Goal: Check status: Check status

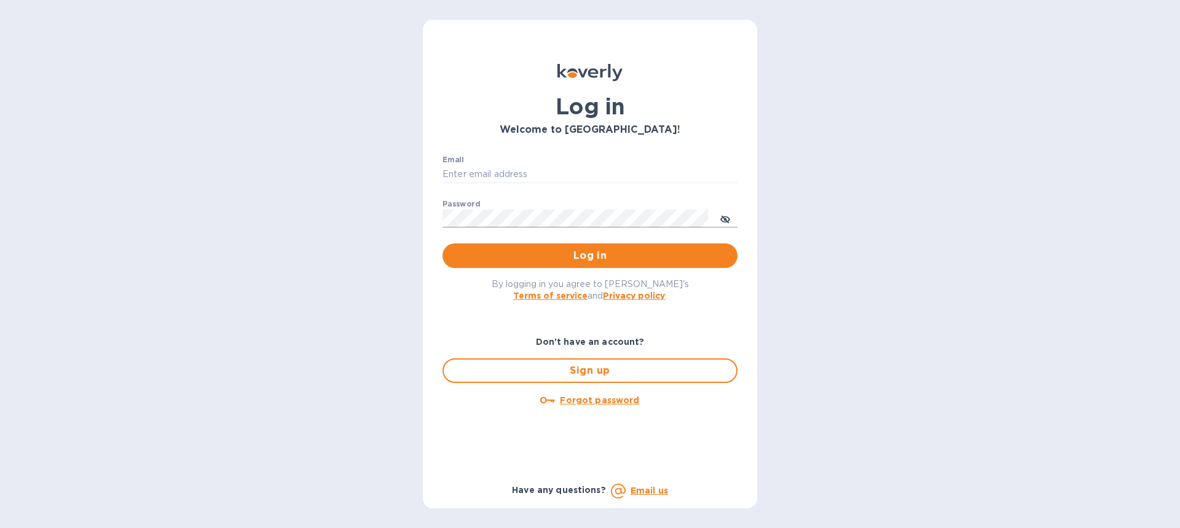
type input "[EMAIL_ADDRESS][DOMAIN_NAME]"
click at [728, 218] on icon "toggle password visibility" at bounding box center [725, 219] width 10 height 6
click at [584, 257] on span "Log in" at bounding box center [589, 255] width 275 height 15
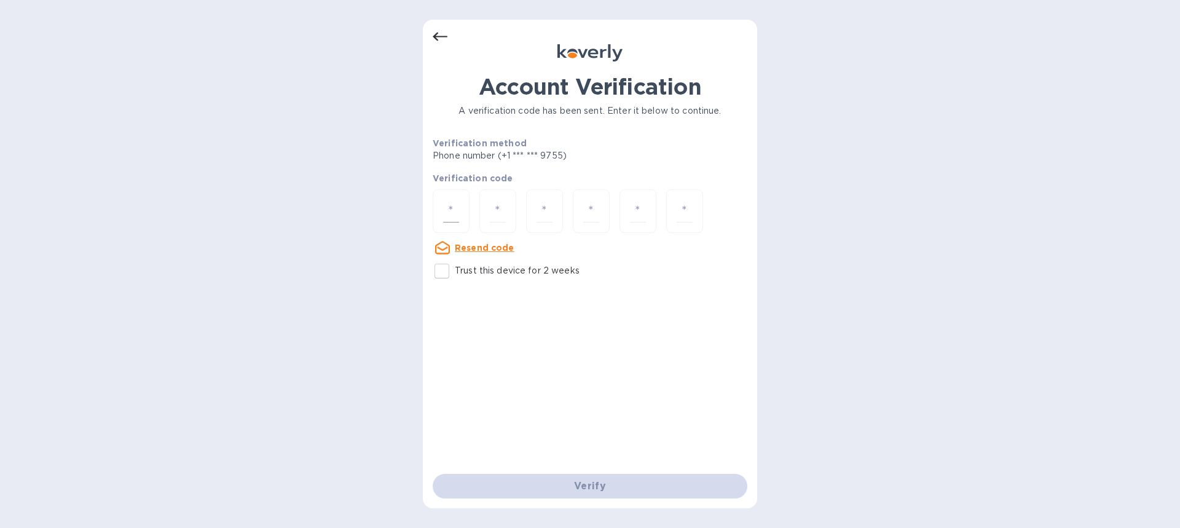
click at [463, 208] on div at bounding box center [451, 211] width 37 height 44
paste input "7"
type input "7"
type input "5"
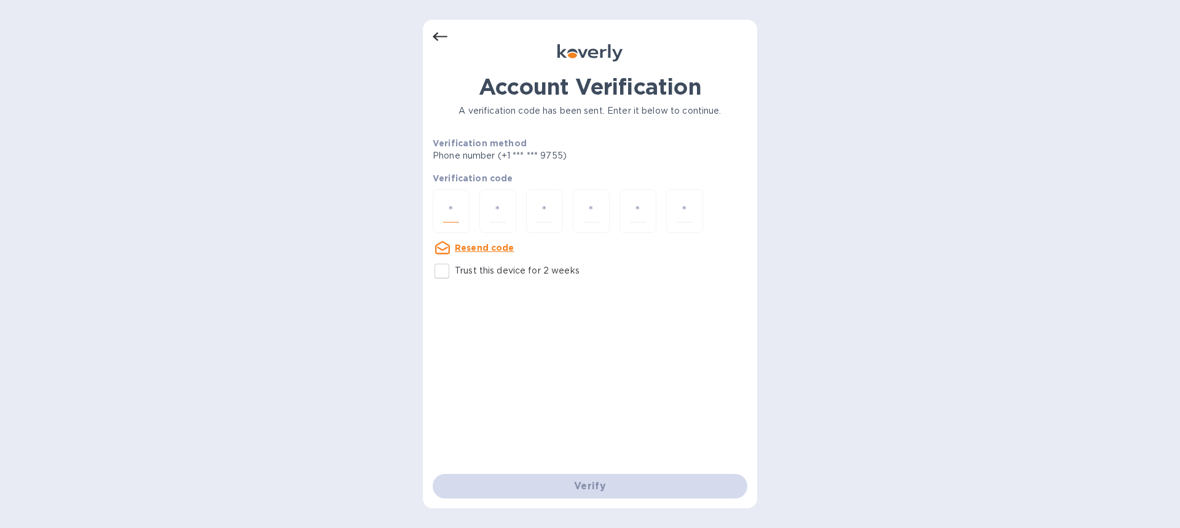
type input "0"
type input "8"
type input "3"
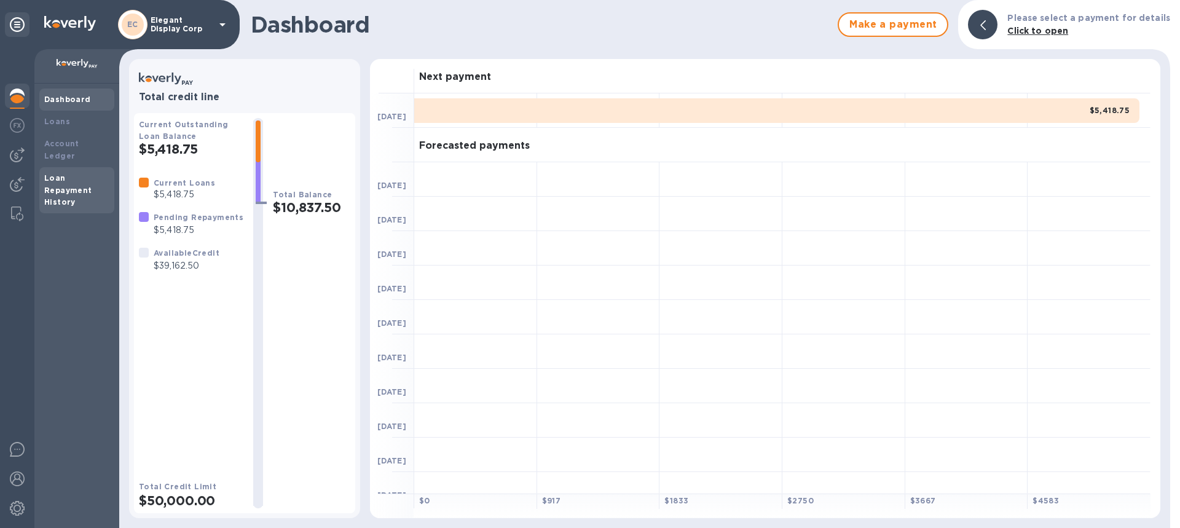
click at [52, 173] on b "Loan Repayment History" at bounding box center [68, 190] width 48 height 34
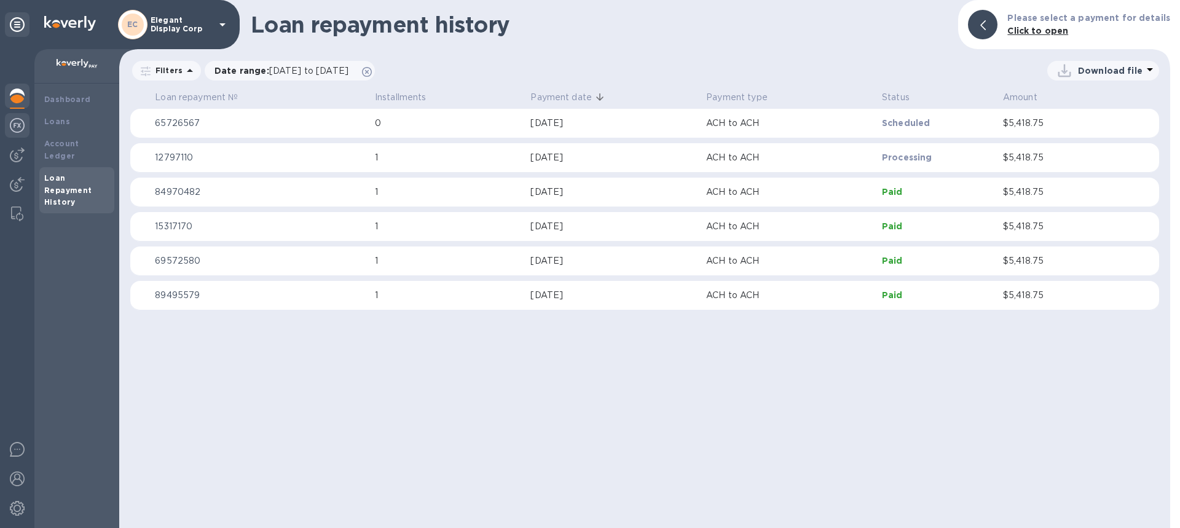
click at [16, 118] on img at bounding box center [17, 125] width 15 height 15
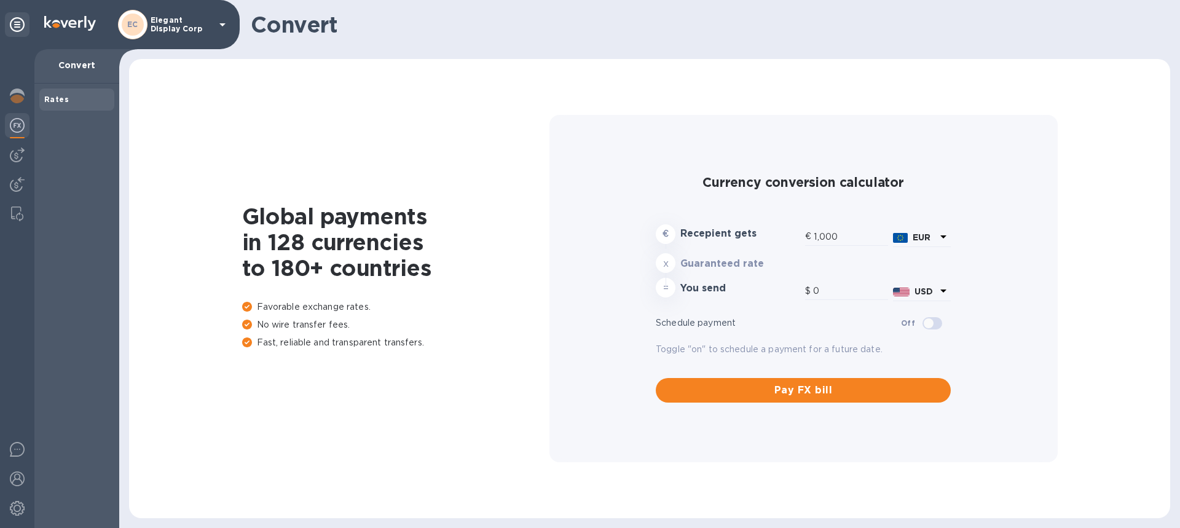
type input "1,190.75"
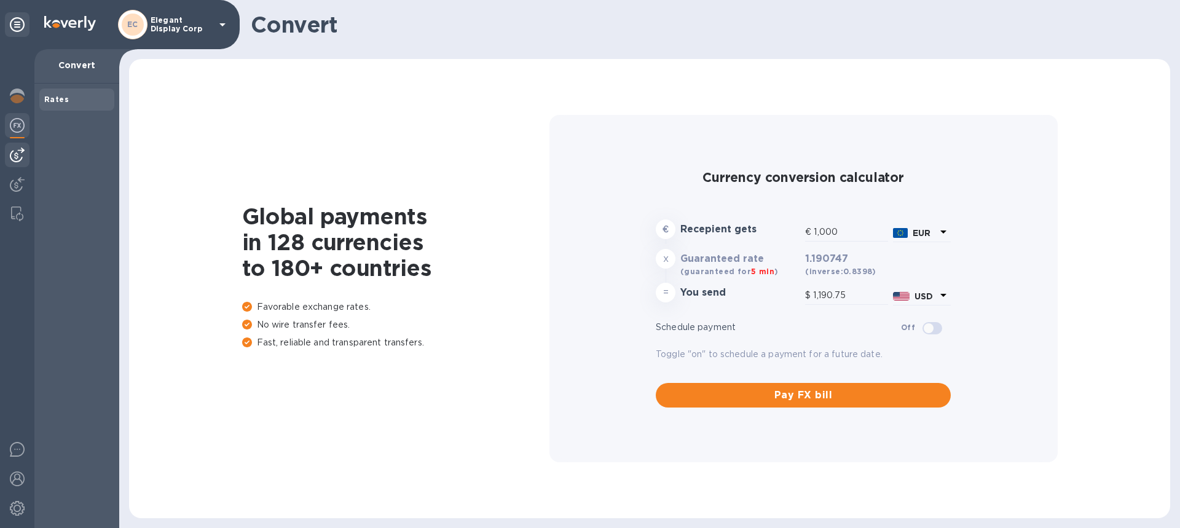
click at [12, 156] on img at bounding box center [17, 154] width 15 height 15
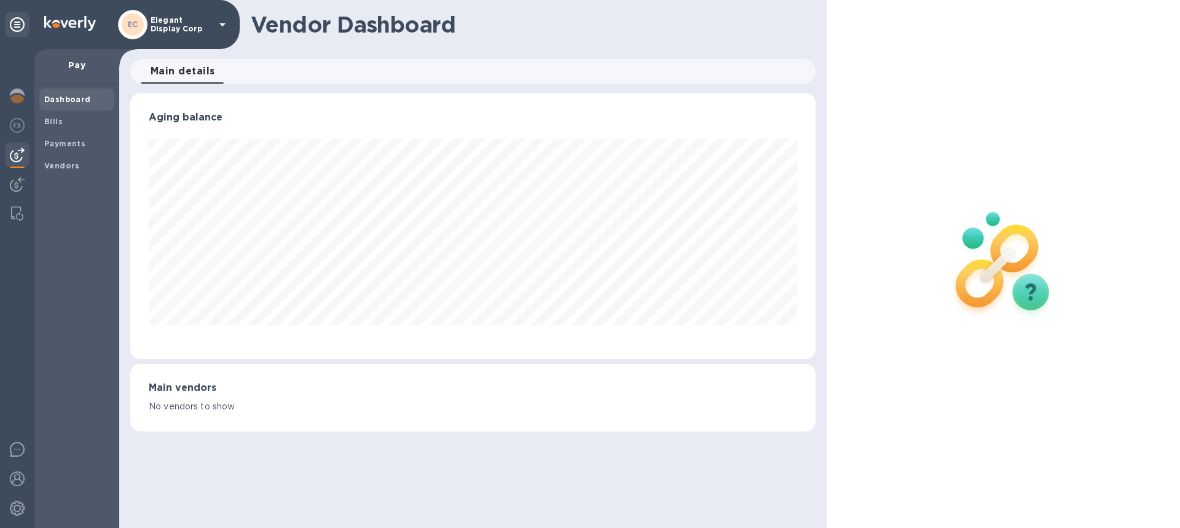
scroll to position [265, 685]
click at [10, 180] on img at bounding box center [17, 184] width 15 height 15
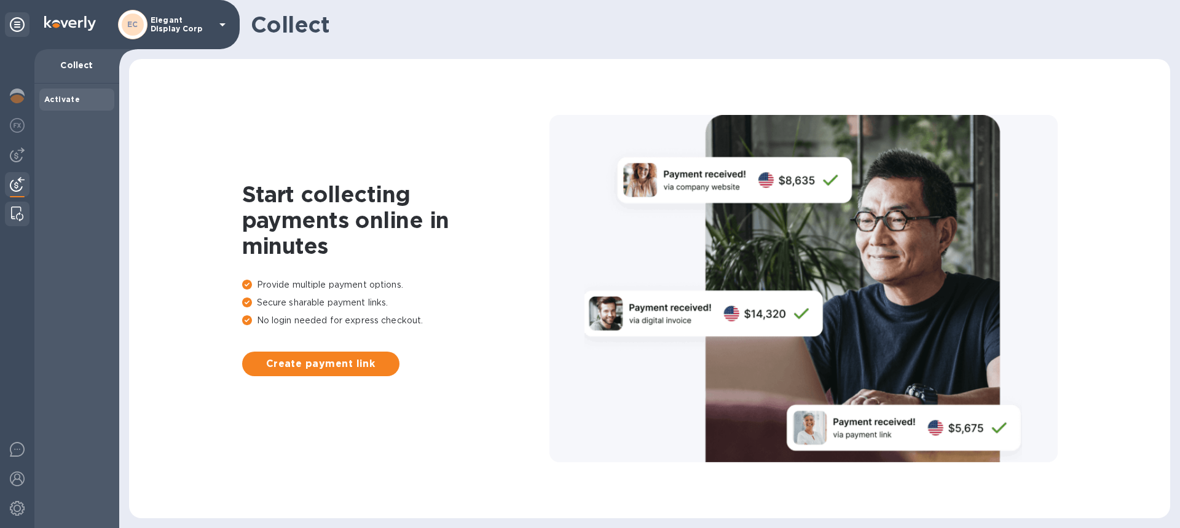
click at [14, 204] on div at bounding box center [17, 214] width 22 height 25
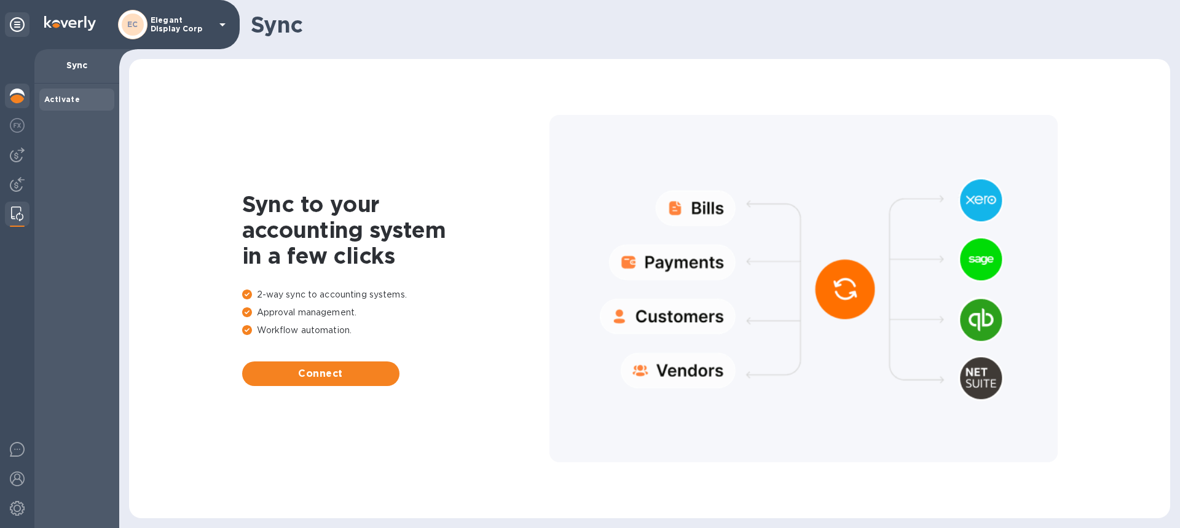
click at [17, 90] on img at bounding box center [17, 95] width 15 height 15
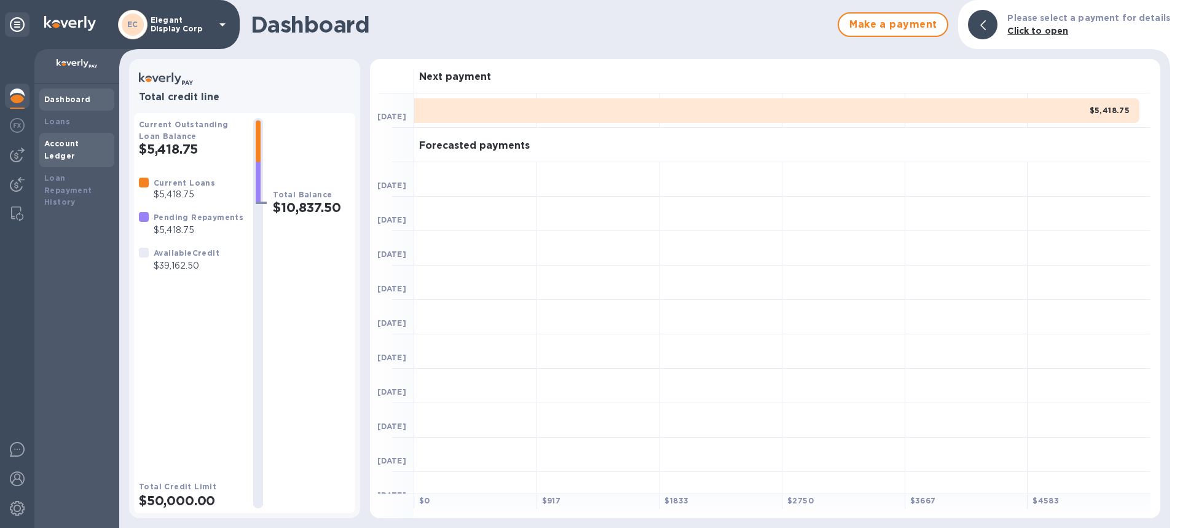
click at [79, 143] on b "Account Ledger" at bounding box center [61, 150] width 35 height 22
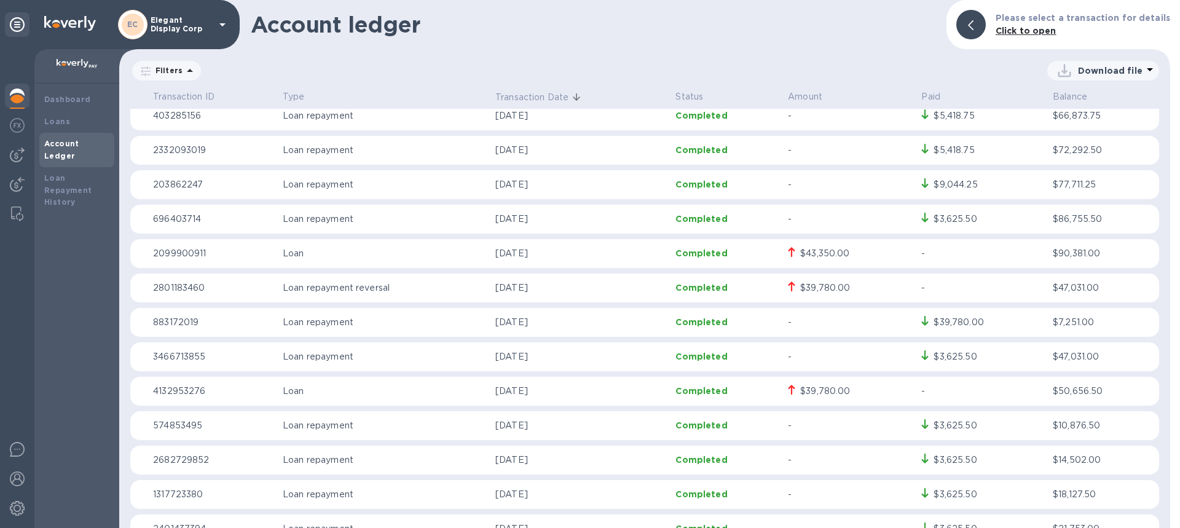
scroll to position [84, 0]
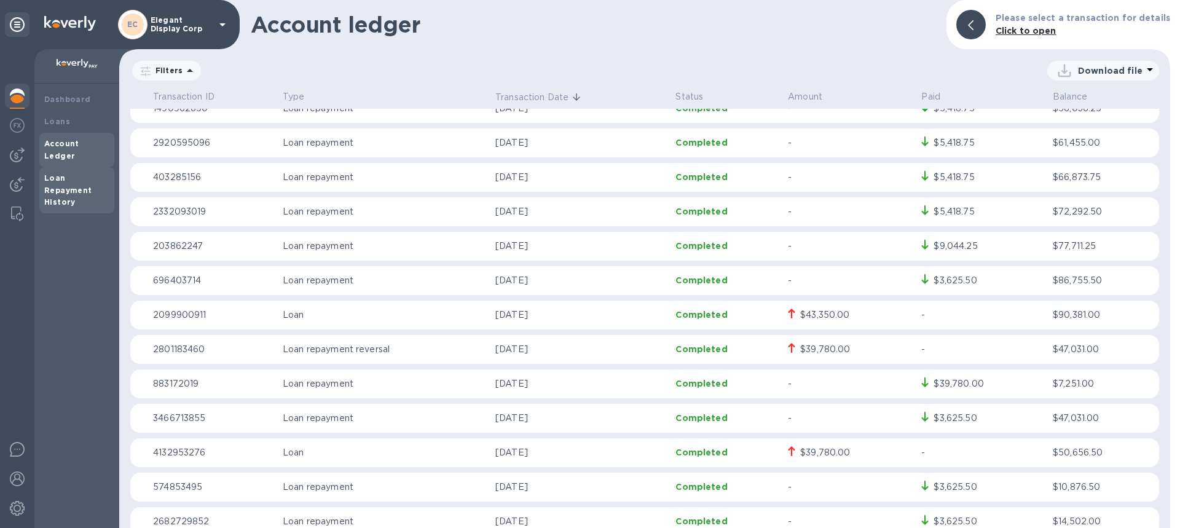
click at [88, 181] on b "Loan Repayment History" at bounding box center [68, 190] width 48 height 34
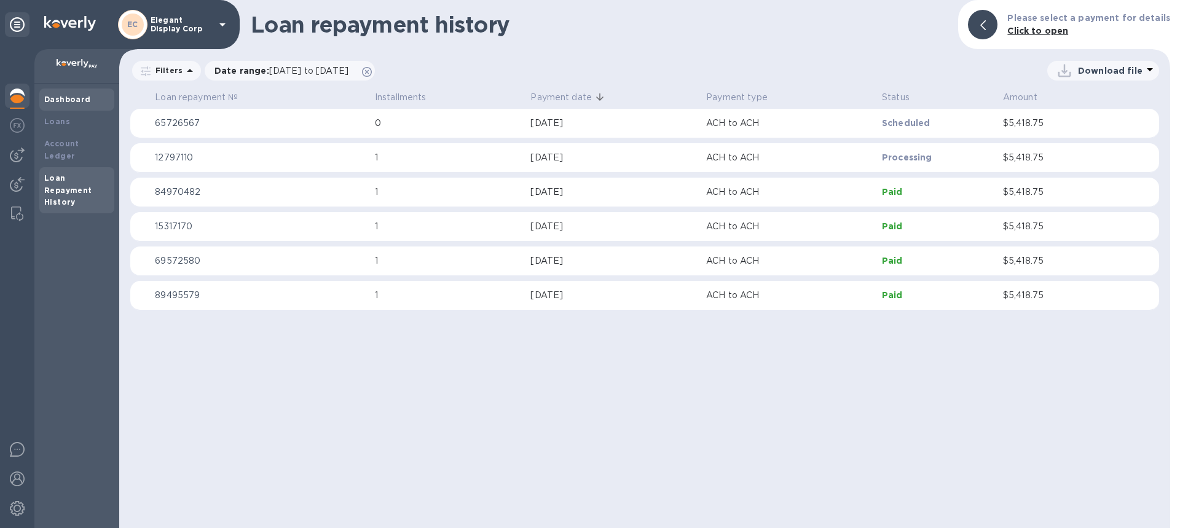
click at [79, 95] on b "Dashboard" at bounding box center [67, 99] width 47 height 9
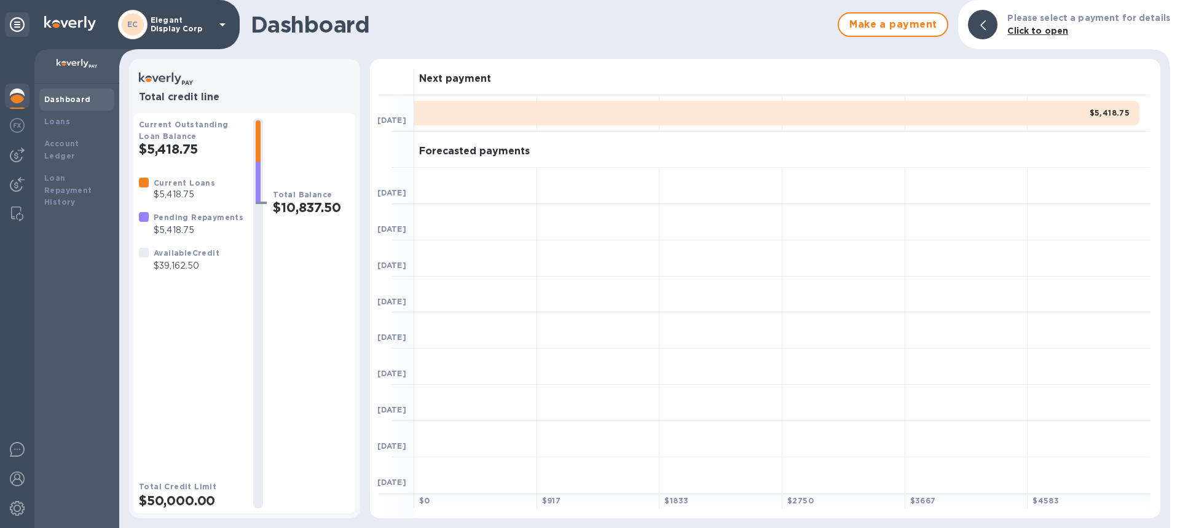
click at [222, 18] on icon at bounding box center [222, 24] width 15 height 15
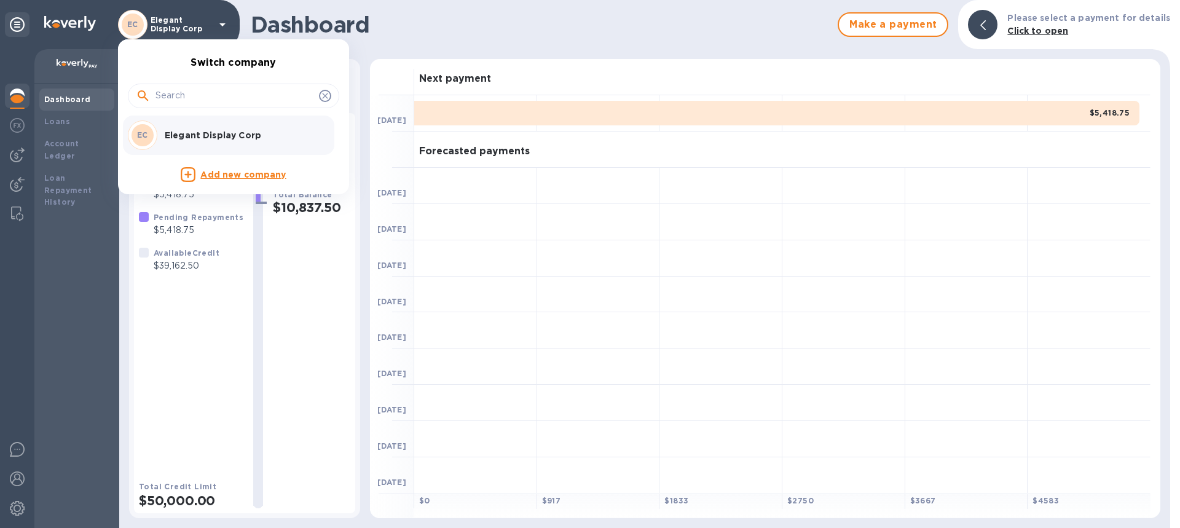
click at [222, 18] on div at bounding box center [590, 264] width 1180 height 528
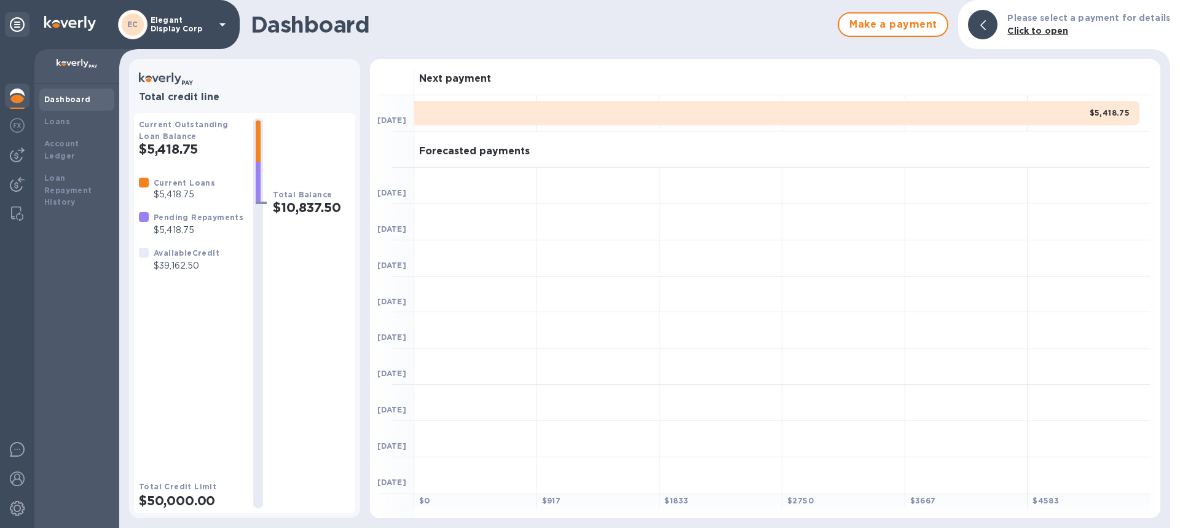
click at [84, 96] on b "Dashboard" at bounding box center [67, 99] width 47 height 9
click at [56, 125] on b "Loans" at bounding box center [57, 121] width 26 height 9
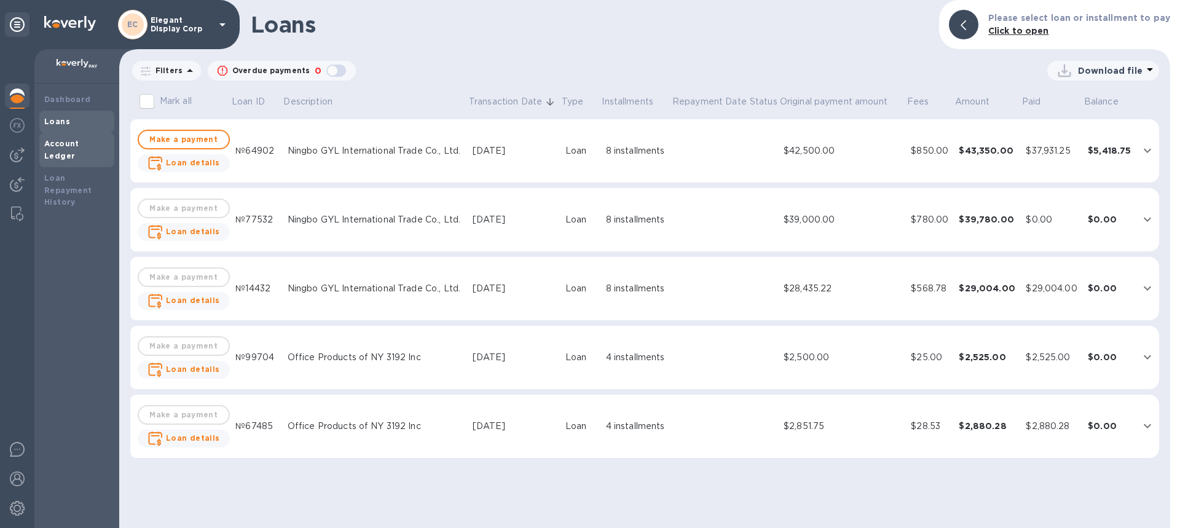
click at [52, 139] on b "Account Ledger" at bounding box center [61, 150] width 35 height 22
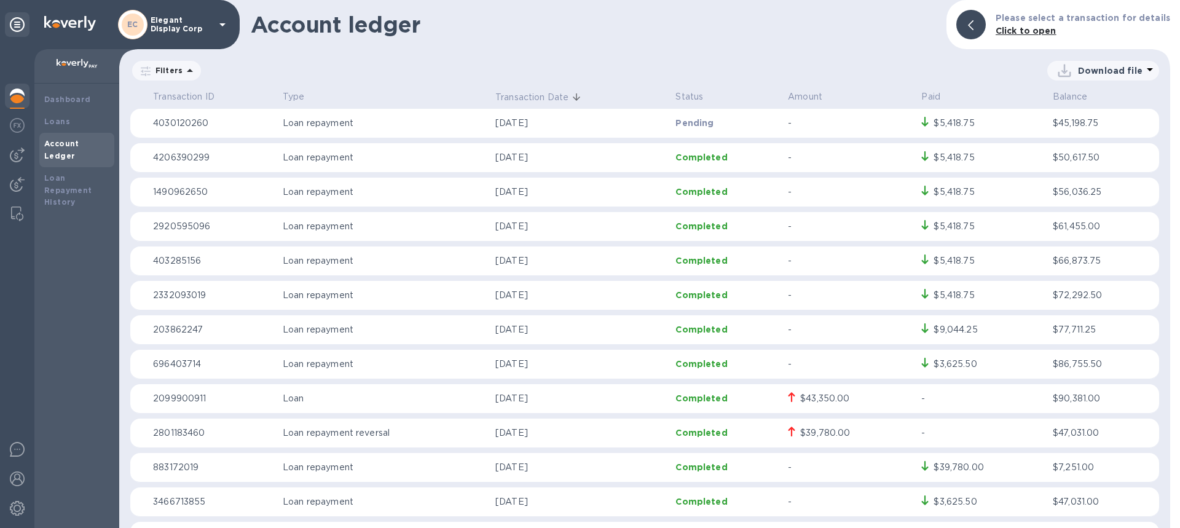
click at [74, 240] on div "Dashboard Loans Account Ledger Loan Repayment History" at bounding box center [76, 306] width 85 height 444
click at [55, 177] on b "Loan Repayment History" at bounding box center [68, 190] width 48 height 34
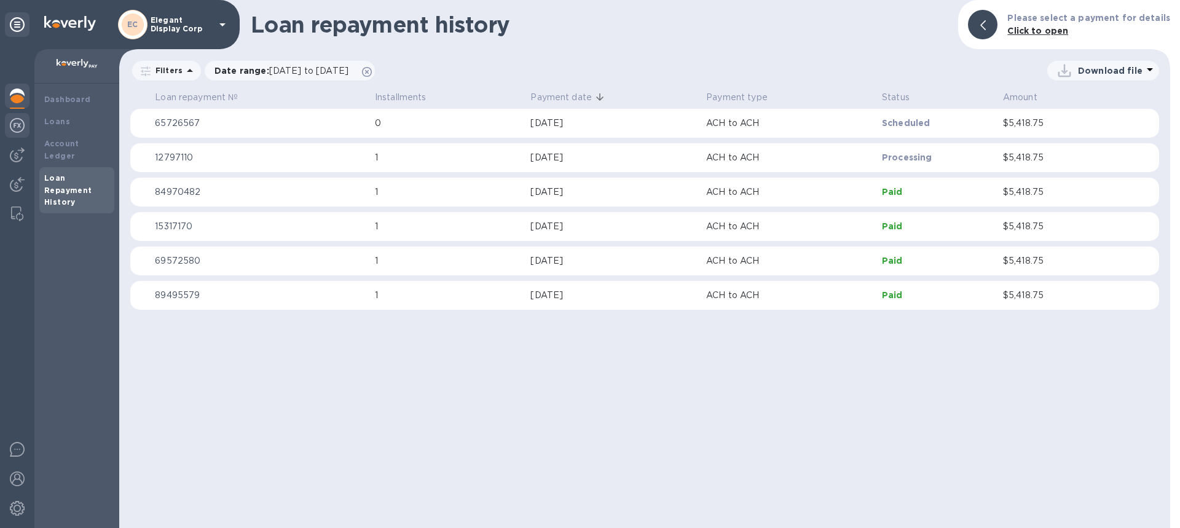
click at [21, 127] on img at bounding box center [17, 125] width 15 height 15
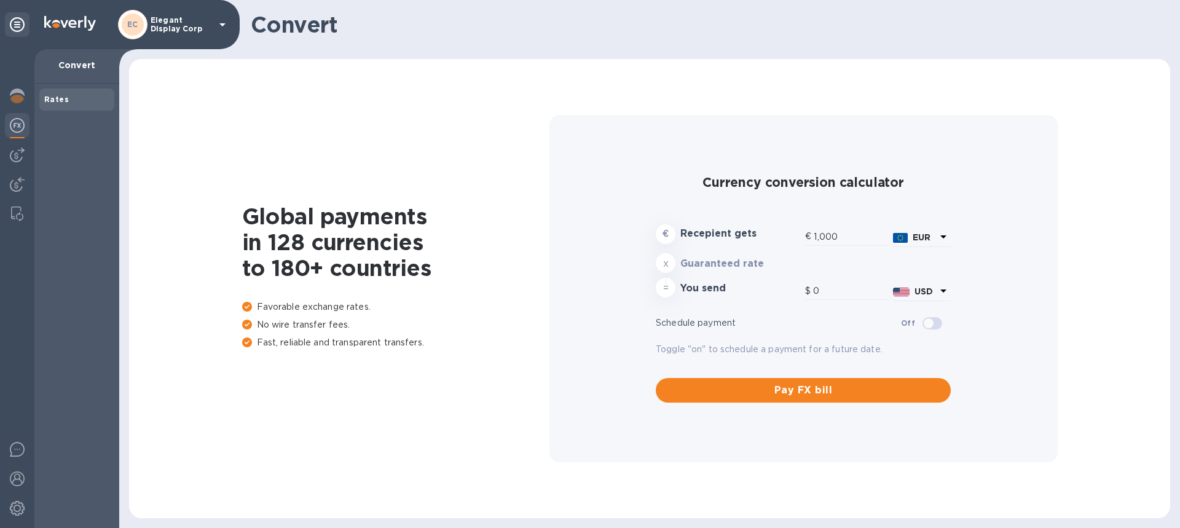
type input "1,190.95"
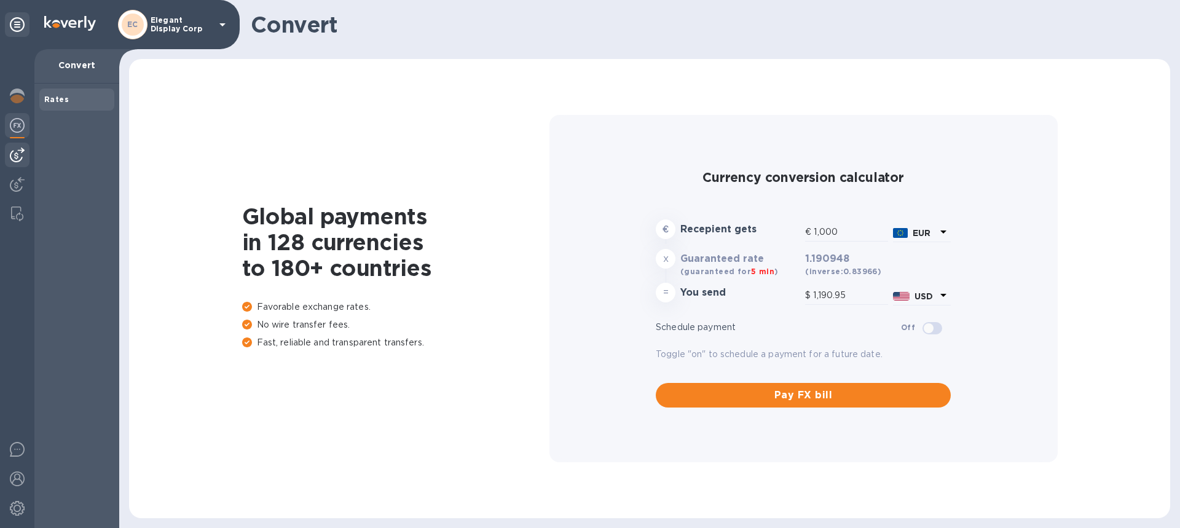
click at [23, 151] on img at bounding box center [17, 154] width 15 height 15
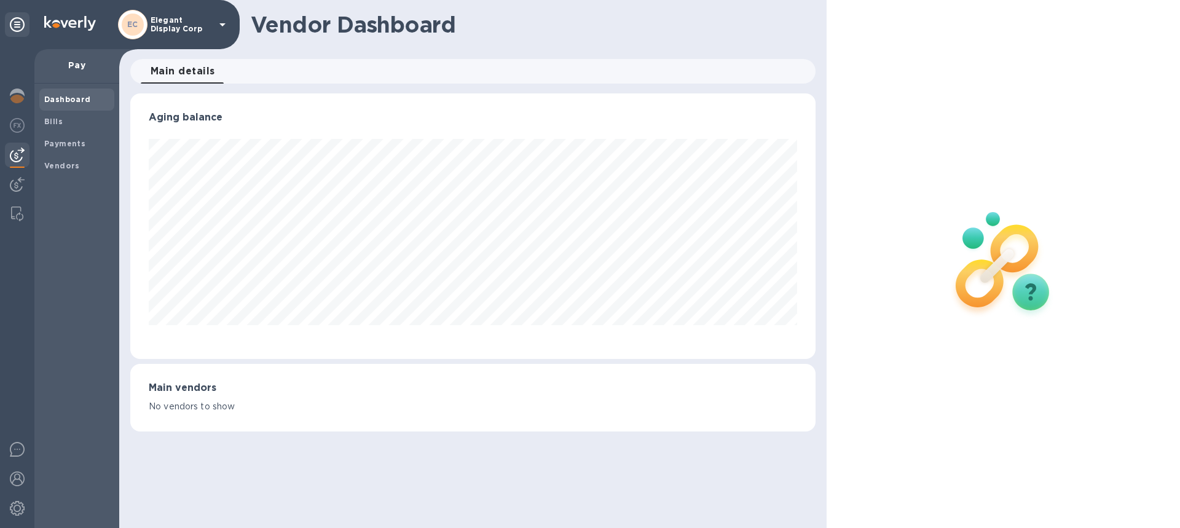
scroll to position [265, 685]
click at [14, 179] on img at bounding box center [17, 184] width 15 height 15
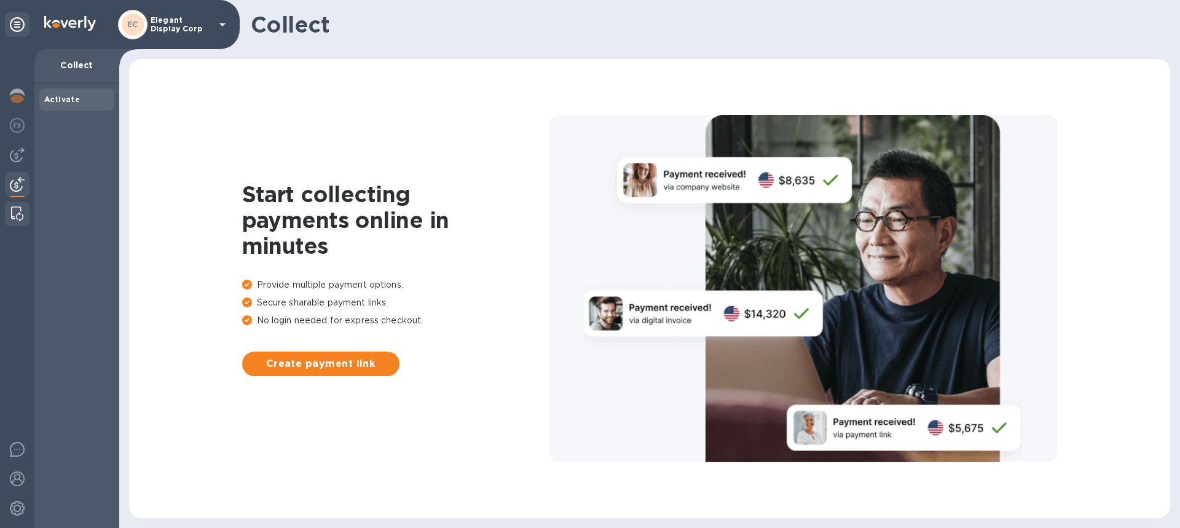
click at [14, 206] on img at bounding box center [17, 213] width 12 height 15
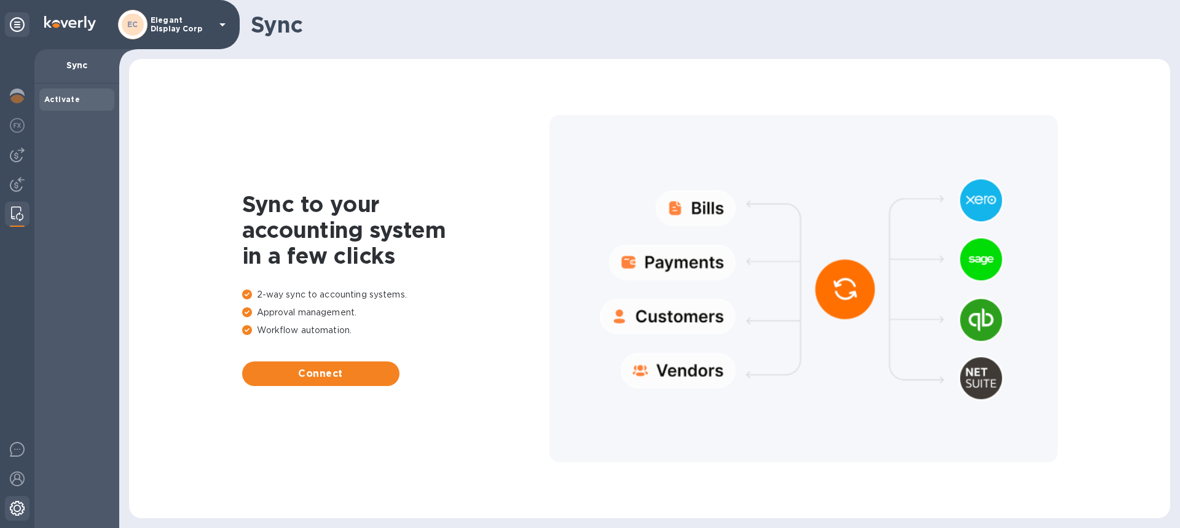
click at [11, 504] on img at bounding box center [17, 508] width 15 height 15
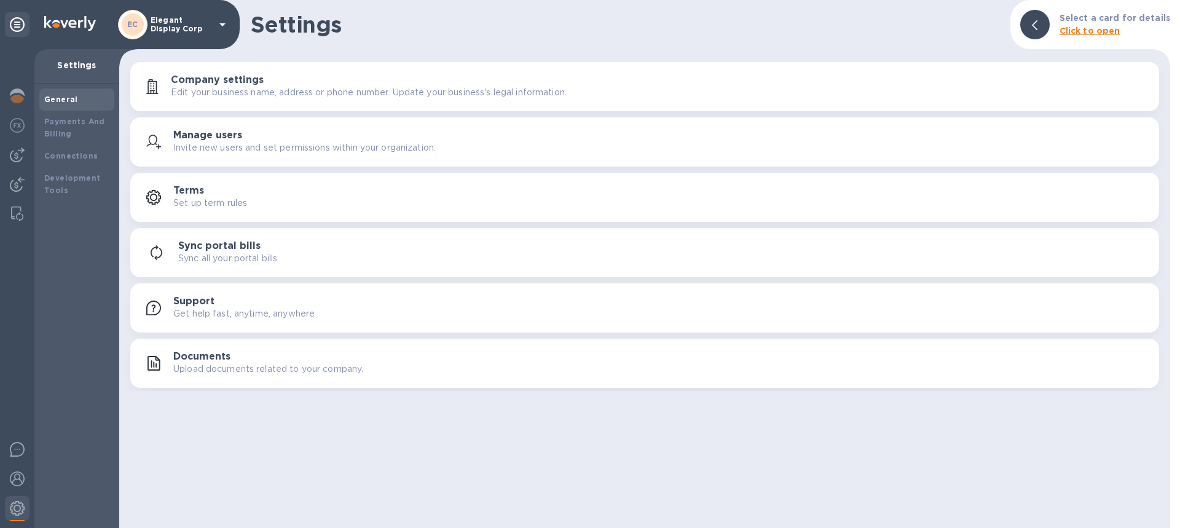
click at [18, 20] on icon at bounding box center [17, 24] width 15 height 15
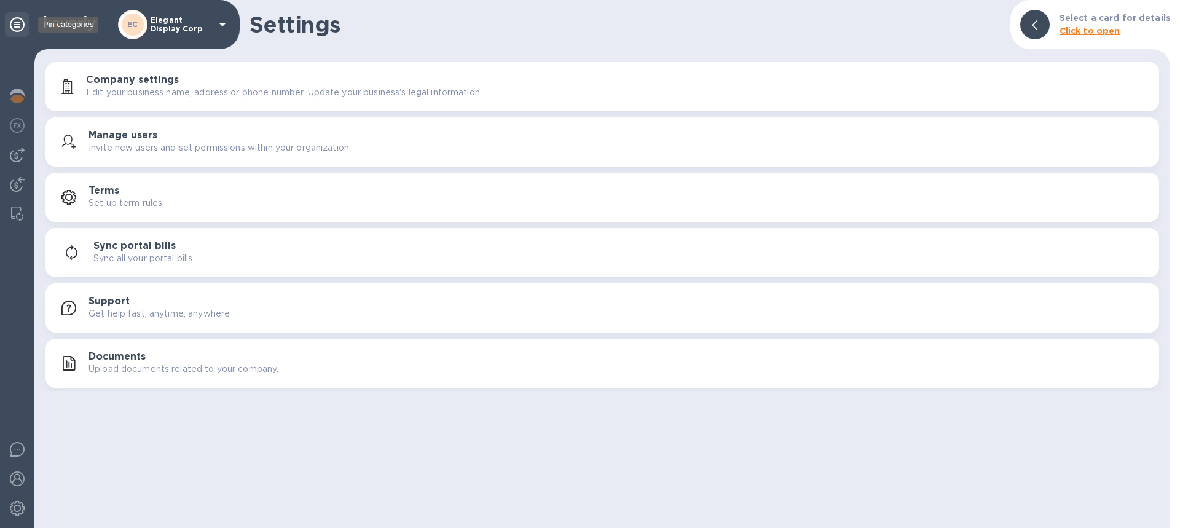
click at [18, 20] on icon at bounding box center [17, 24] width 15 height 15
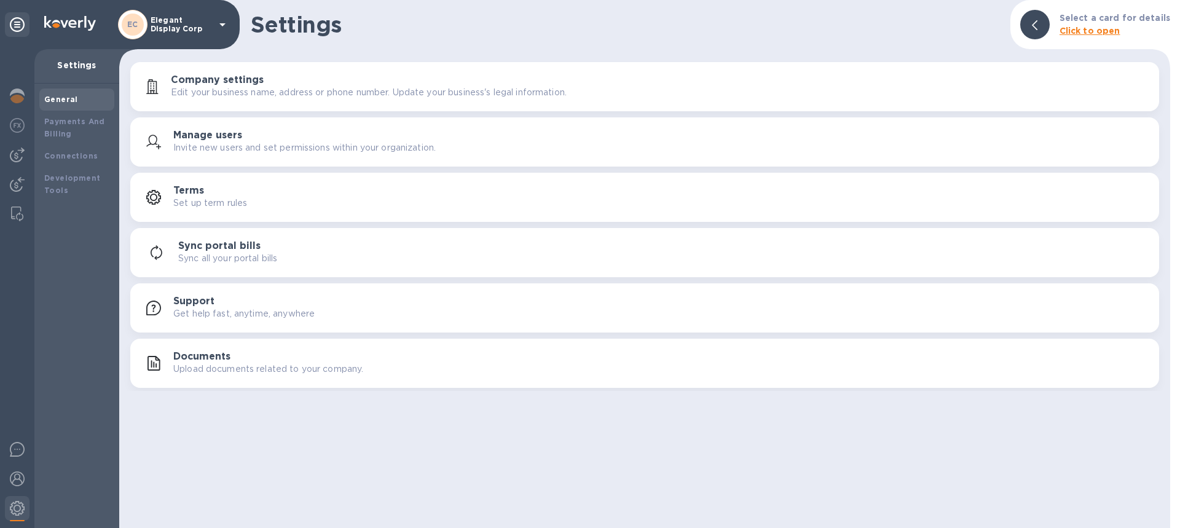
click at [1037, 25] on icon at bounding box center [1035, 25] width 6 height 10
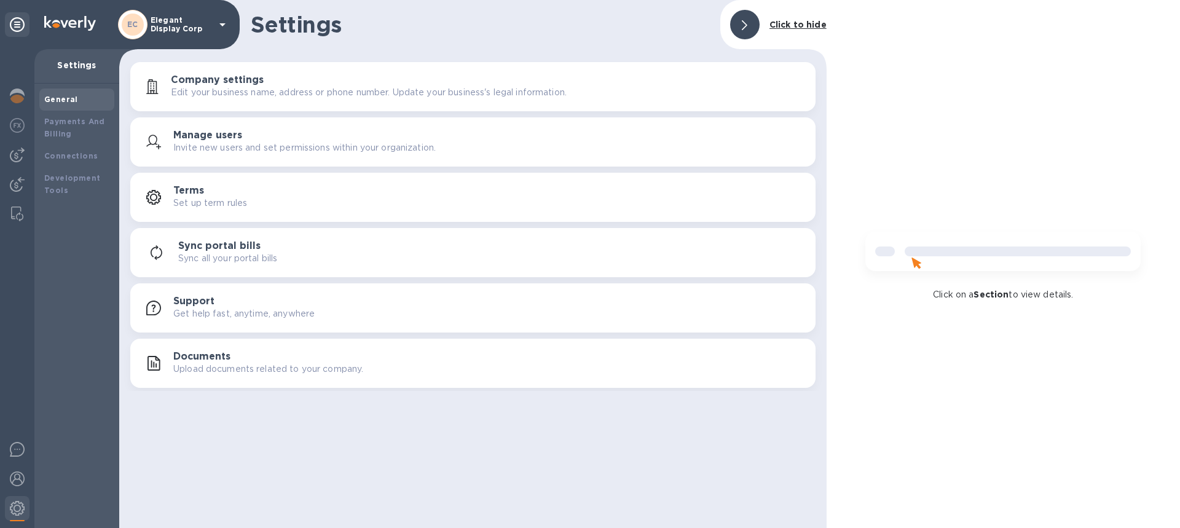
click at [747, 28] on icon at bounding box center [745, 25] width 6 height 10
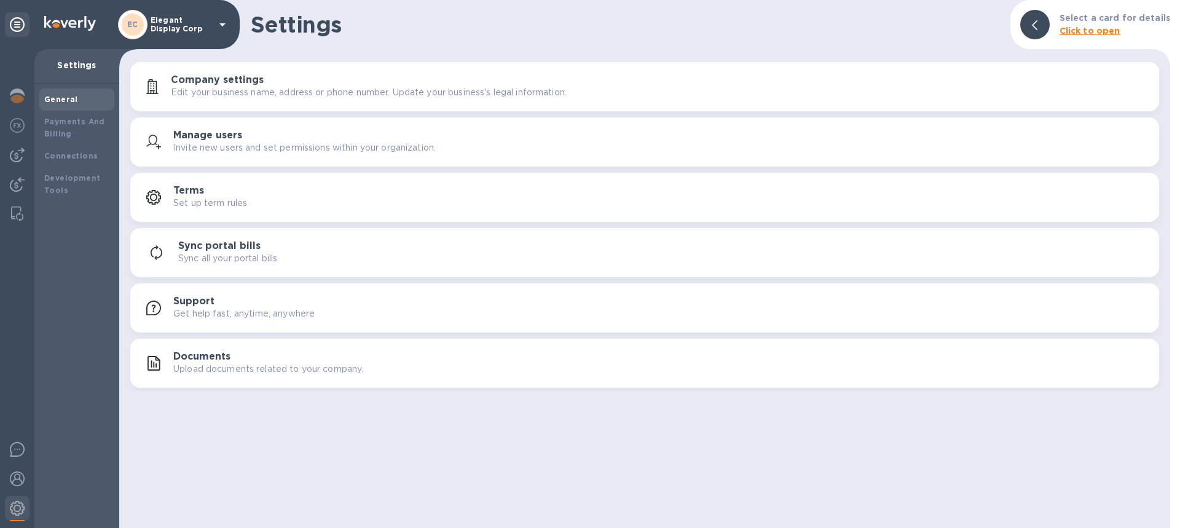
click at [1088, 32] on b "Click to open" at bounding box center [1089, 31] width 61 height 10
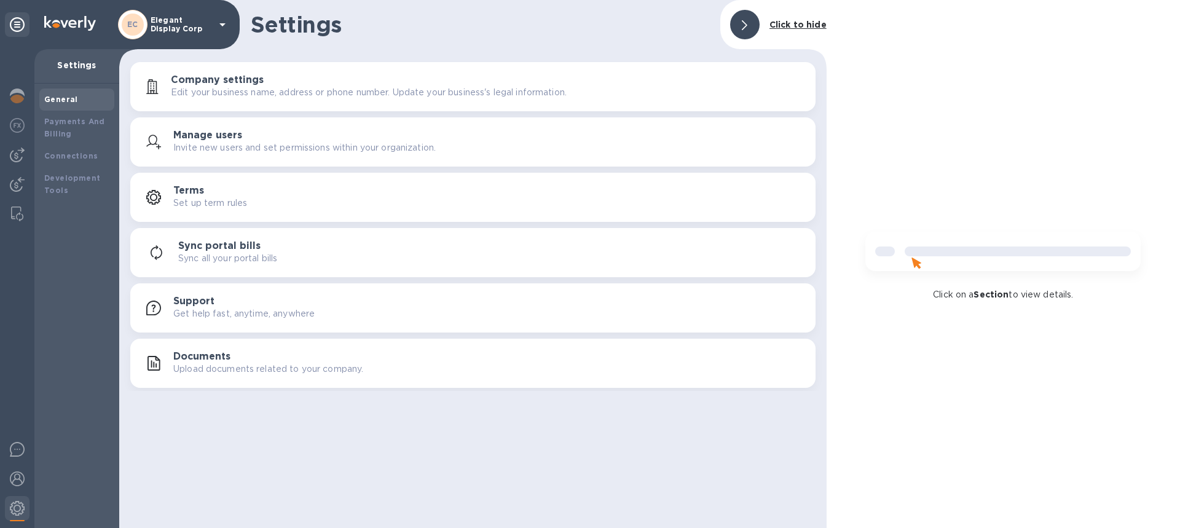
click at [753, 19] on div at bounding box center [744, 24] width 29 height 29
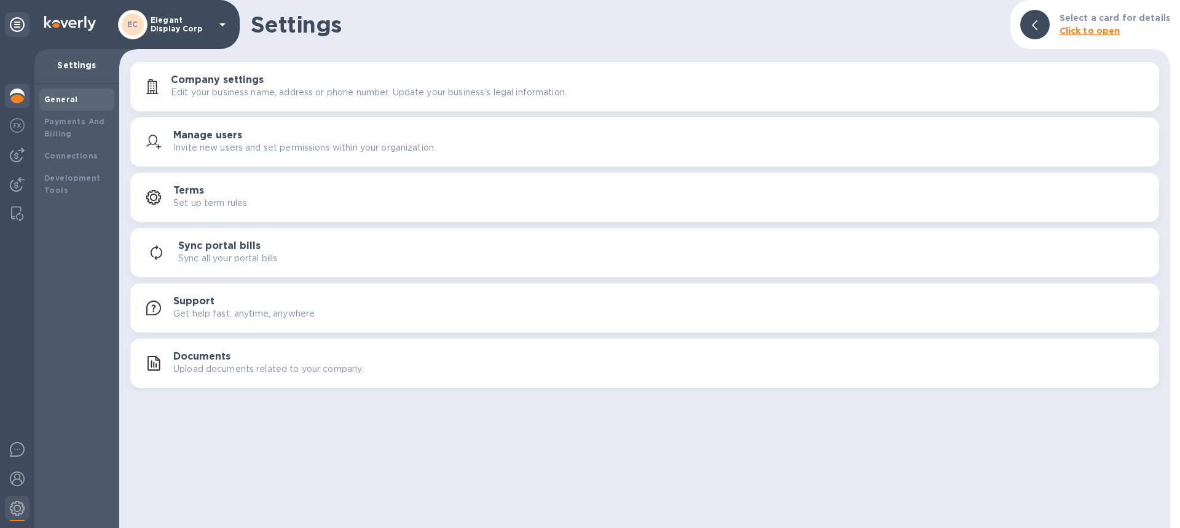
click at [14, 93] on img at bounding box center [17, 95] width 15 height 15
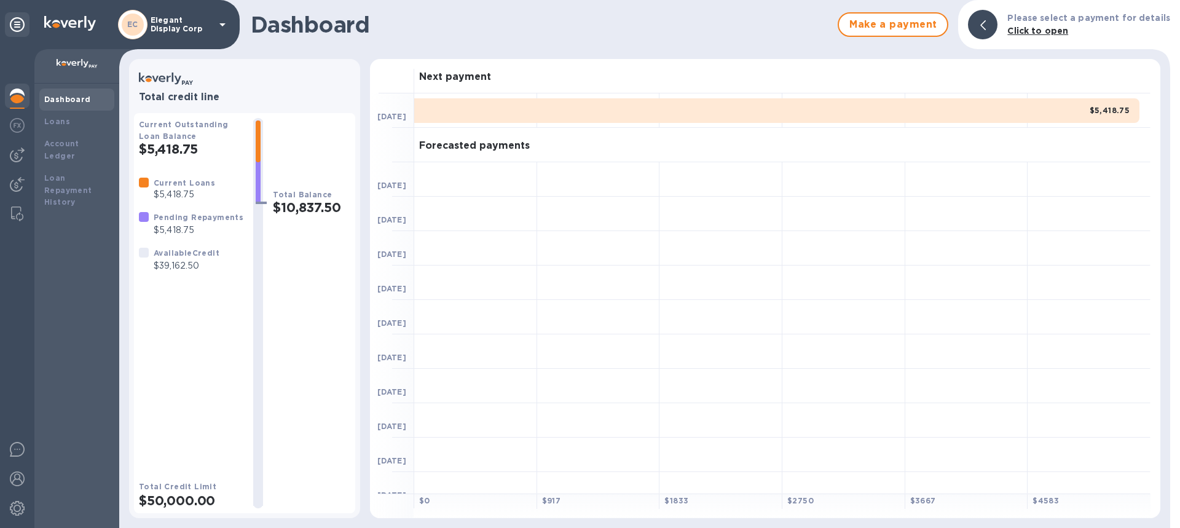
click at [74, 59] on img at bounding box center [77, 64] width 41 height 10
click at [49, 122] on b "Loans" at bounding box center [57, 121] width 26 height 9
